Goal: Share content: Share content

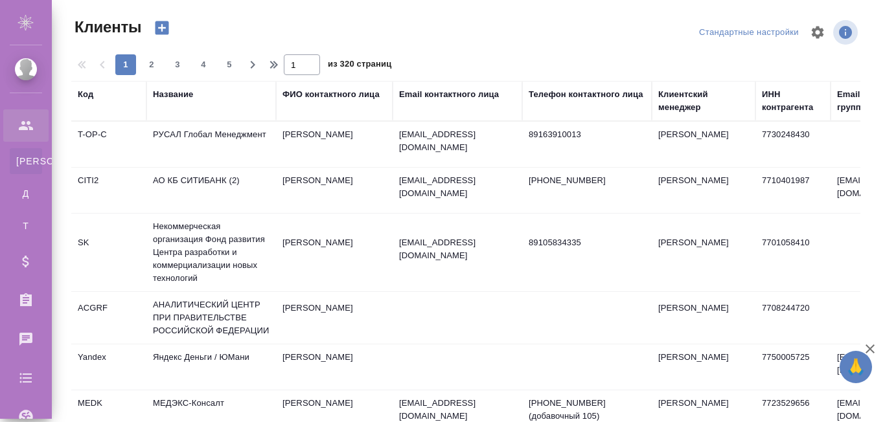
select select "RU"
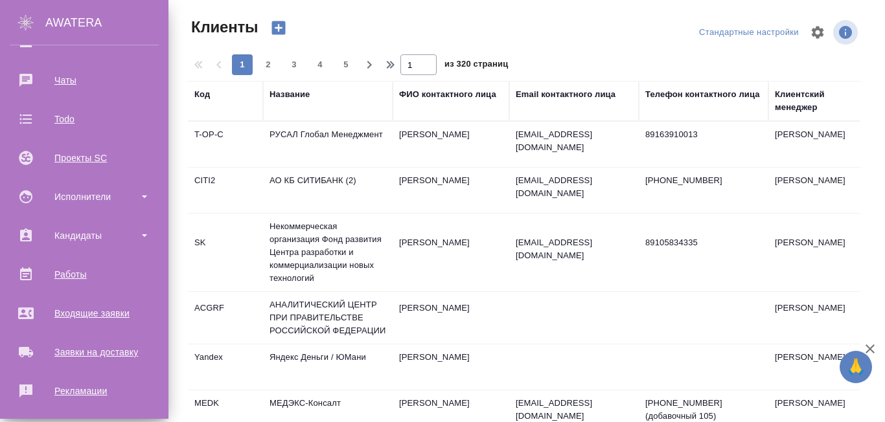
scroll to position [384, 0]
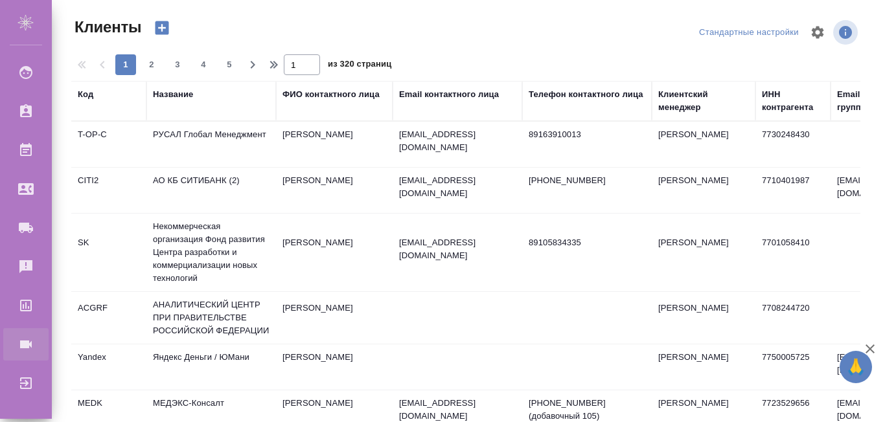
click at [26, 341] on div "Конференции" at bounding box center [10, 344] width 32 height 19
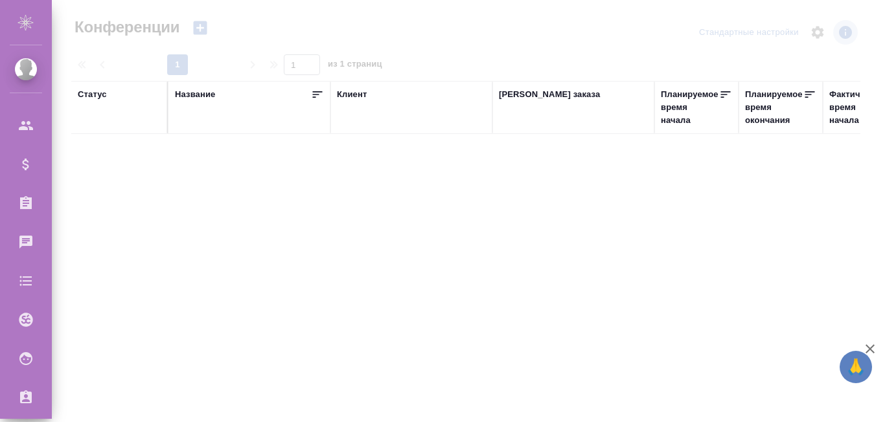
type input "r_pm r_pm"
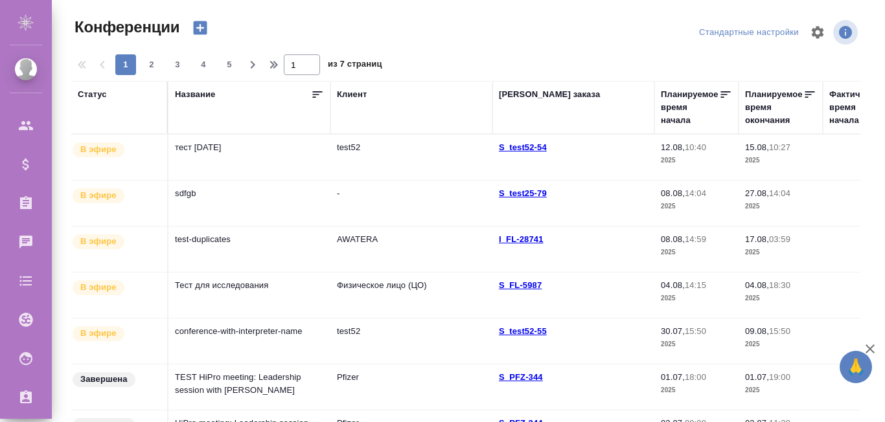
click at [227, 150] on td "тест [DATE]" at bounding box center [249, 157] width 162 height 45
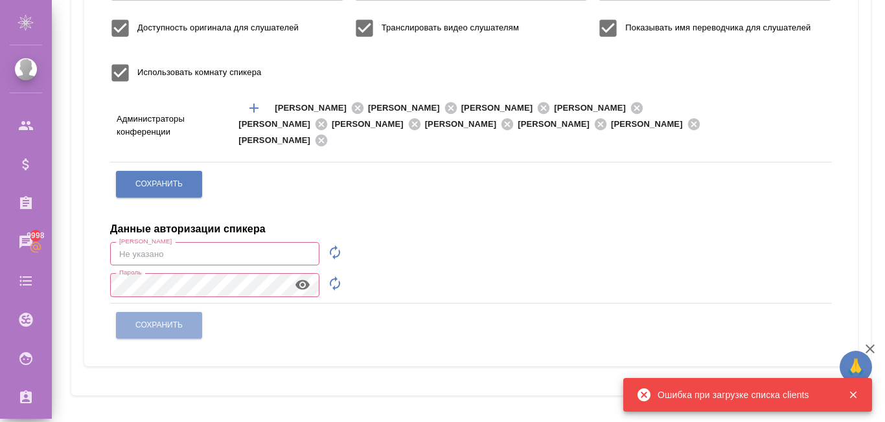
scroll to position [381, 0]
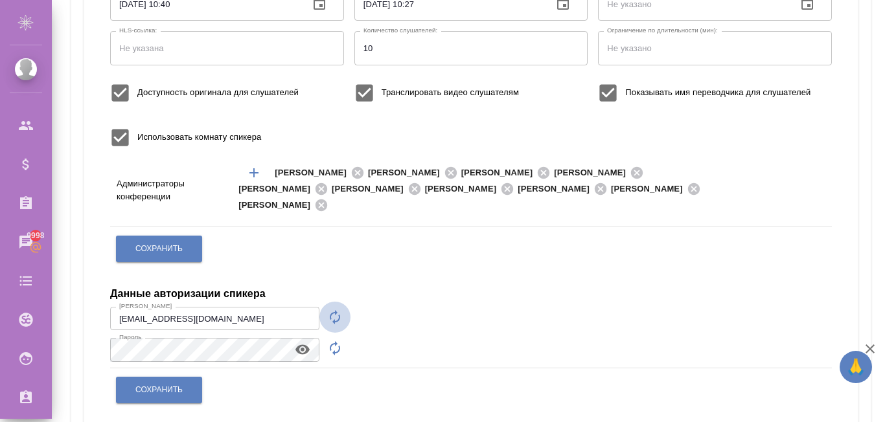
click at [336, 323] on icon "button" at bounding box center [335, 318] width 16 height 16
type input "speaker_5Vg0vx06"
click at [335, 353] on icon "button" at bounding box center [335, 348] width 10 height 14
click at [305, 350] on icon "button" at bounding box center [303, 350] width 16 height 16
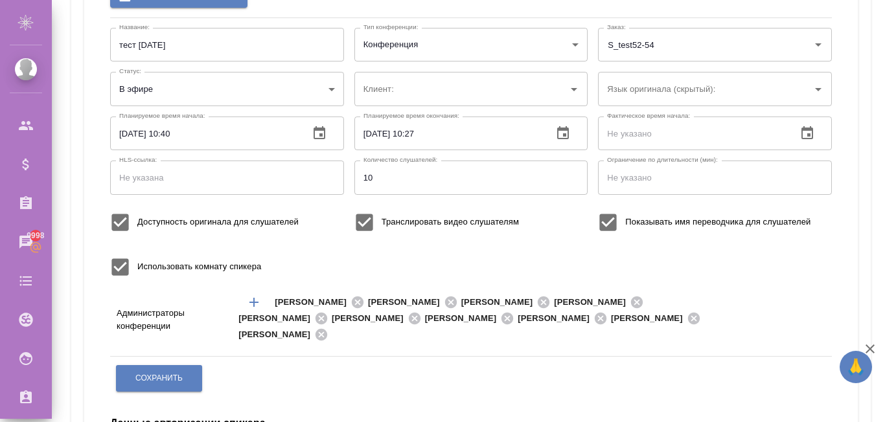
scroll to position [0, 0]
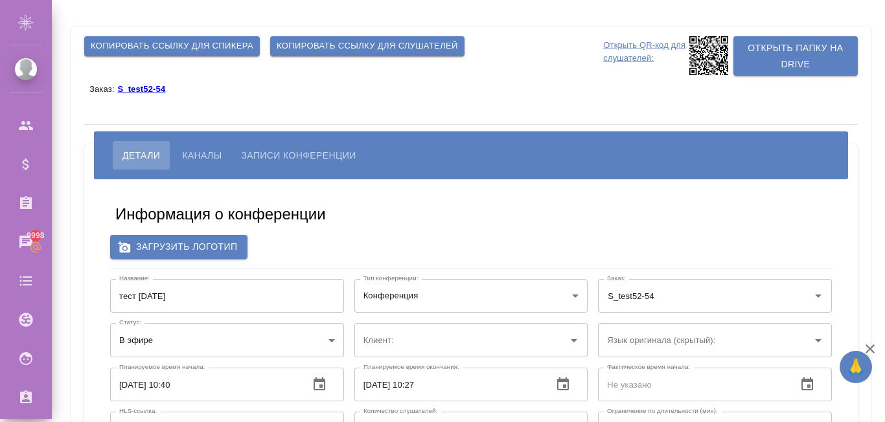
click at [318, 40] on span "Копировать ссылку для слушателей" at bounding box center [367, 46] width 181 height 15
click at [207, 49] on span "Копировать ссылку для спикера" at bounding box center [172, 46] width 163 height 15
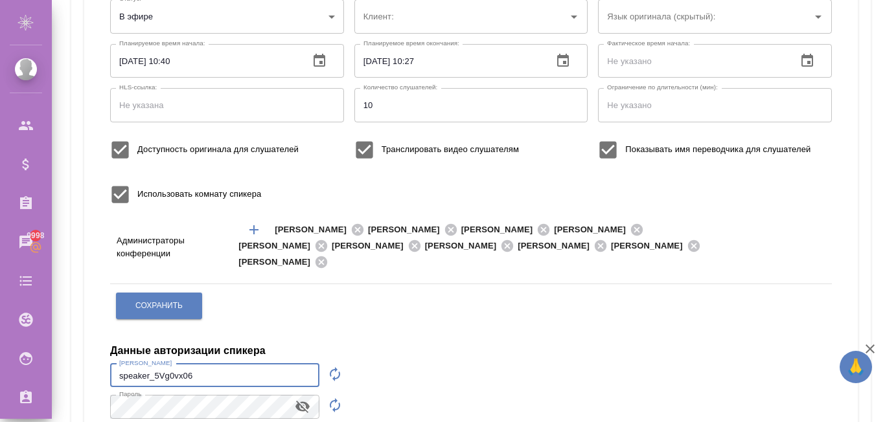
drag, startPoint x: 218, startPoint y: 378, endPoint x: 78, endPoint y: 365, distance: 140.5
click at [78, 365] on div "Копировать ссылку для спикера Копировать ссылку для слушателей Открыть QR-код д…" at bounding box center [471, 110] width 800 height 815
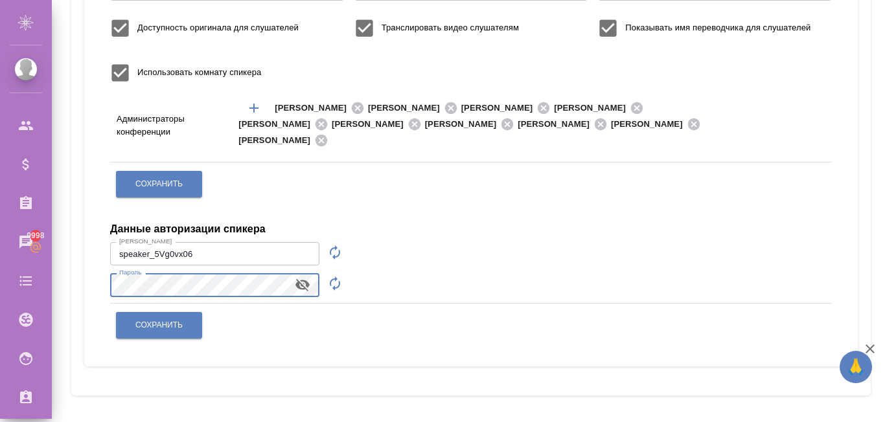
click at [180, 332] on button "Сохранить" at bounding box center [159, 325] width 86 height 27
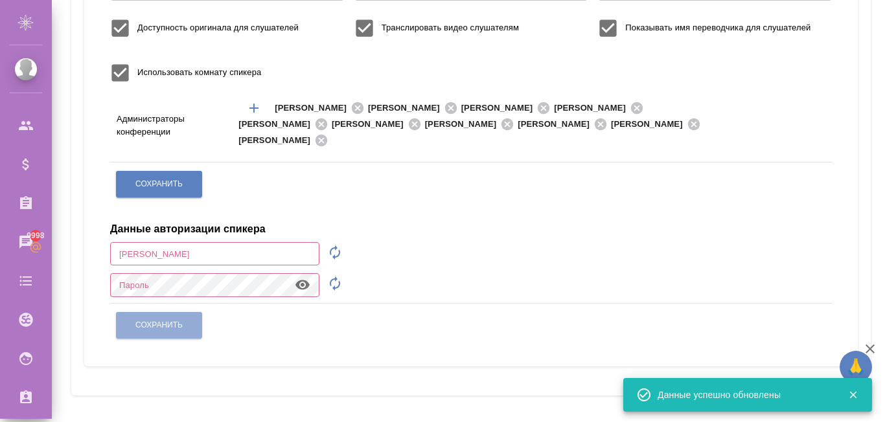
type input "[EMAIL_ADDRESS][DOMAIN_NAME]"
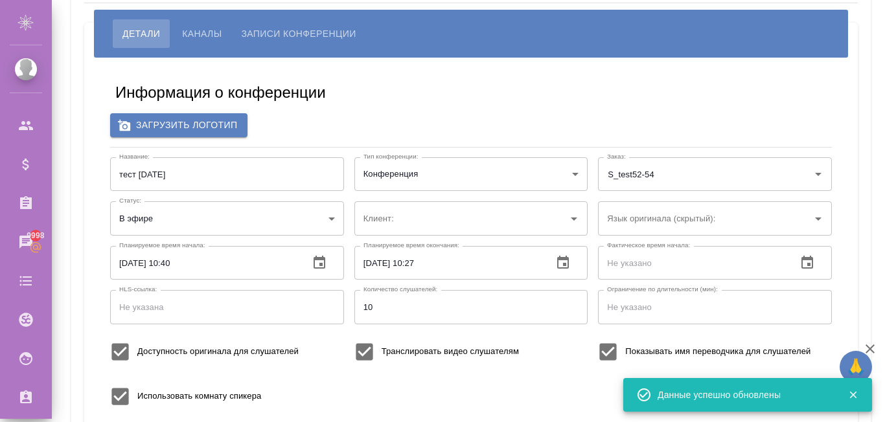
scroll to position [0, 0]
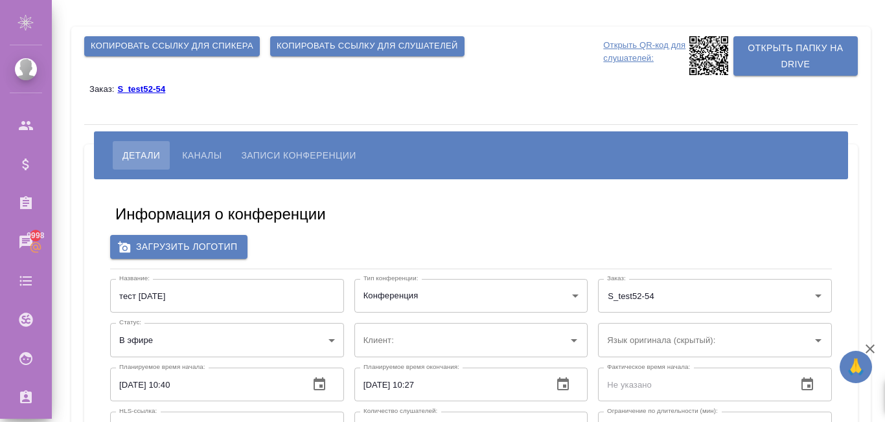
click at [314, 45] on span "Копировать ссылку для слушателей" at bounding box center [367, 46] width 181 height 15
